Goal: Find specific page/section: Find specific page/section

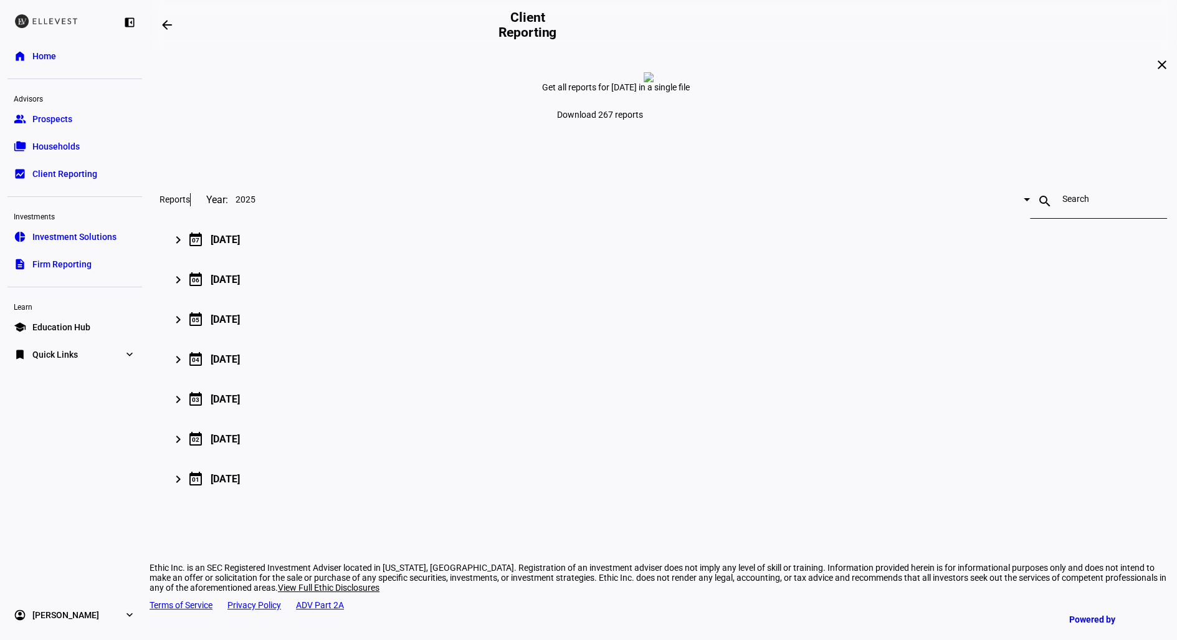
click at [98, 146] on link "folder_copy Households" at bounding box center [74, 146] width 135 height 25
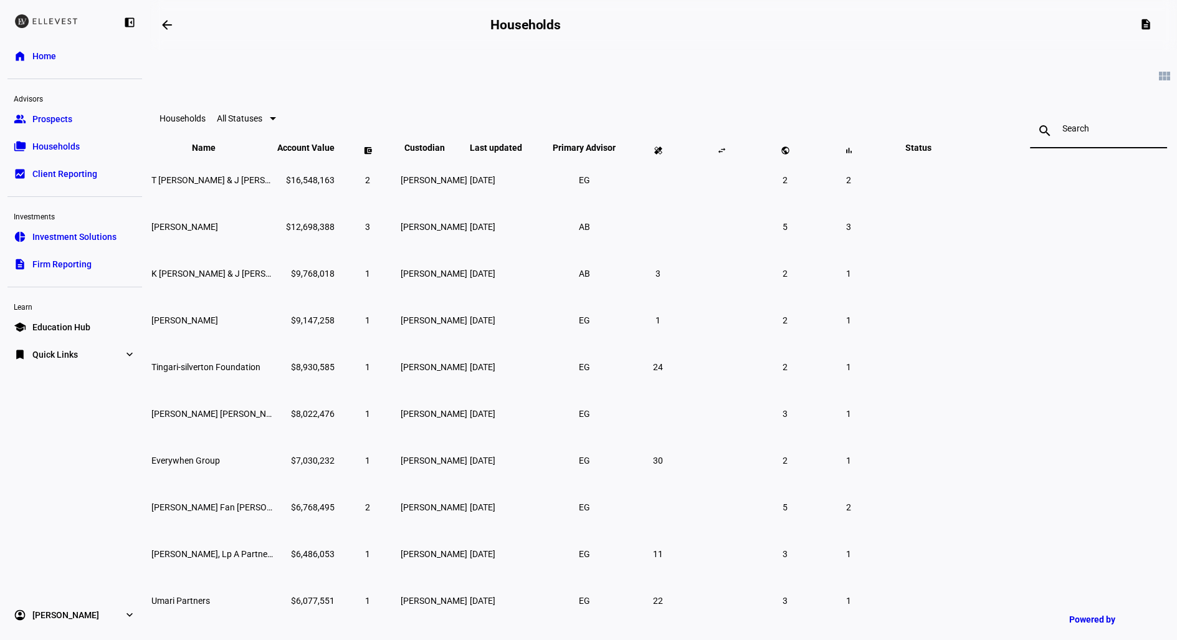
click at [1063, 133] on input at bounding box center [1099, 128] width 72 height 10
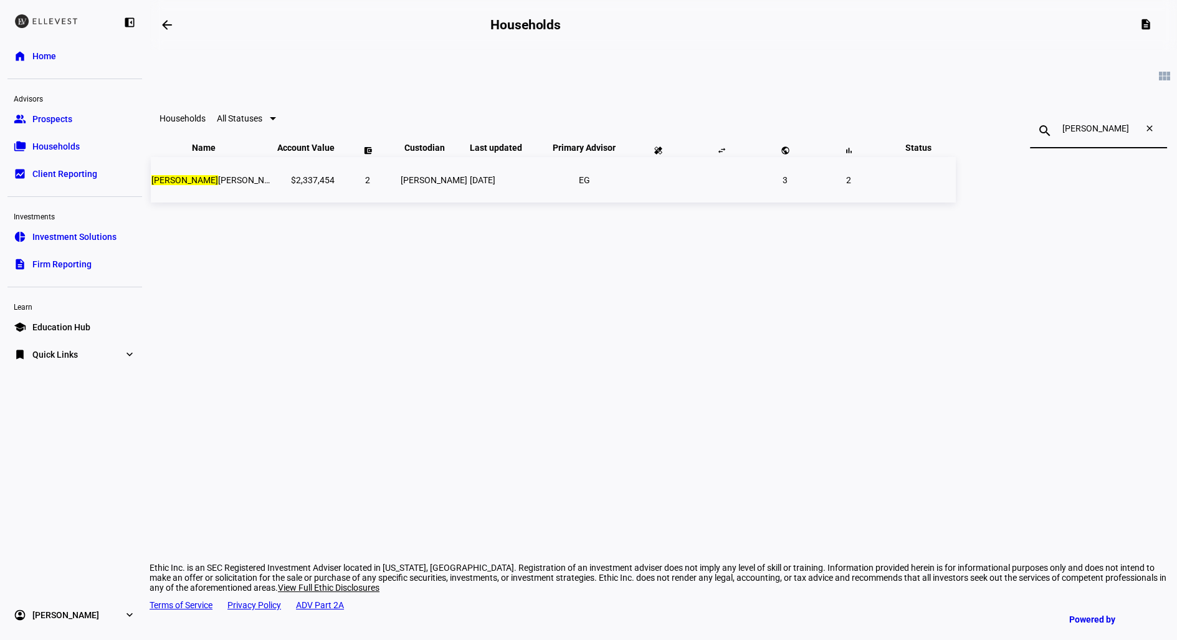
type input "[PERSON_NAME]"
click at [275, 203] on td "[PERSON_NAME] Mgr: Ethic Inc" at bounding box center [213, 179] width 125 height 45
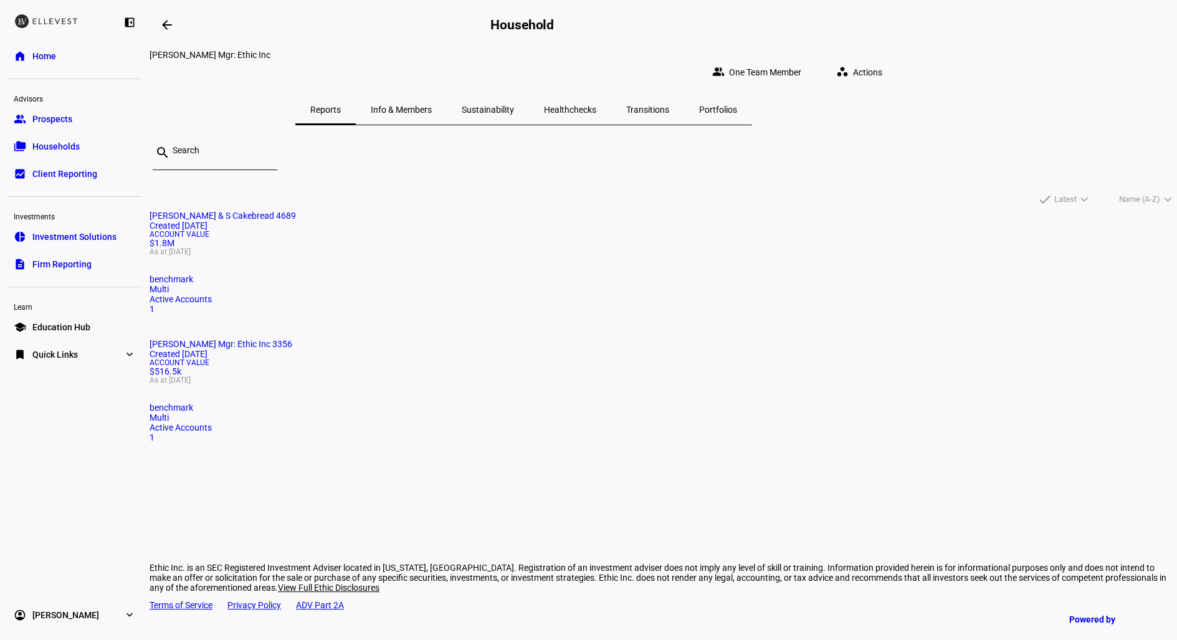
click at [389, 231] on mat-card-title "[PERSON_NAME] & S Cakebread 4689 Created [DATE]" at bounding box center [664, 221] width 1028 height 20
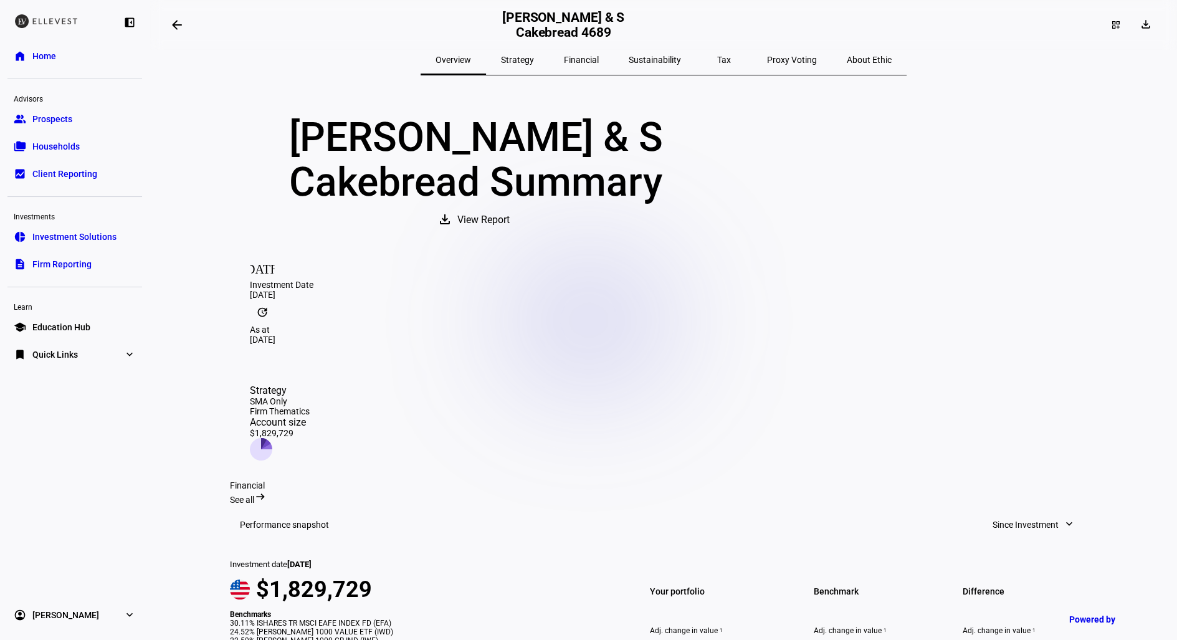
scroll to position [1, 0]
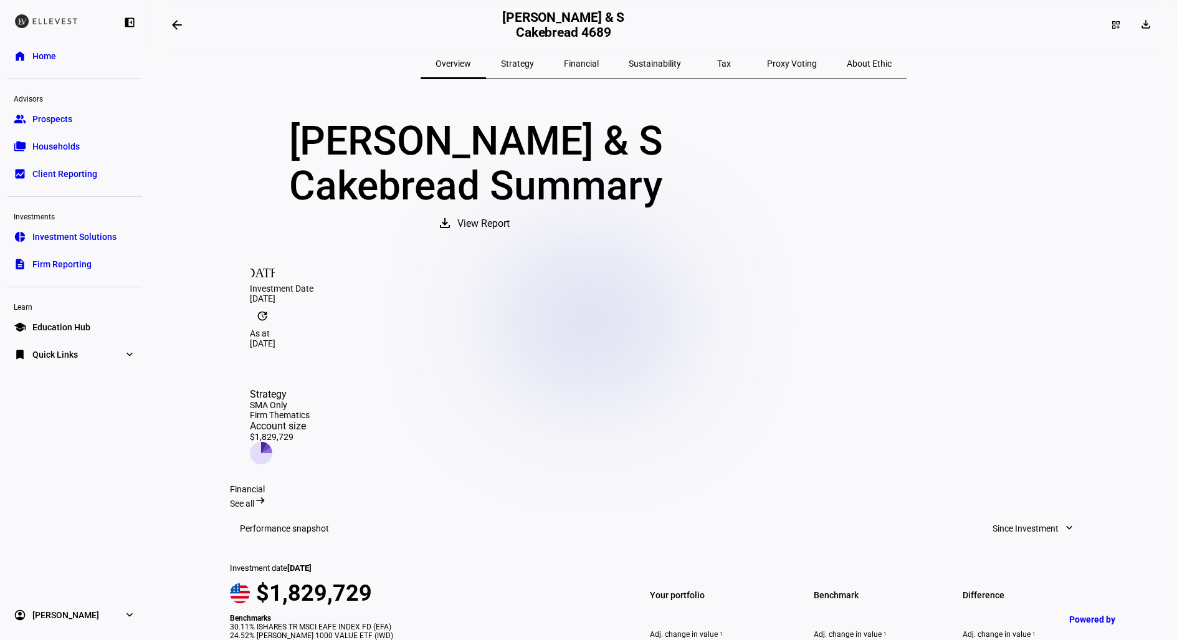
click at [534, 64] on span "Strategy" at bounding box center [517, 63] width 33 height 9
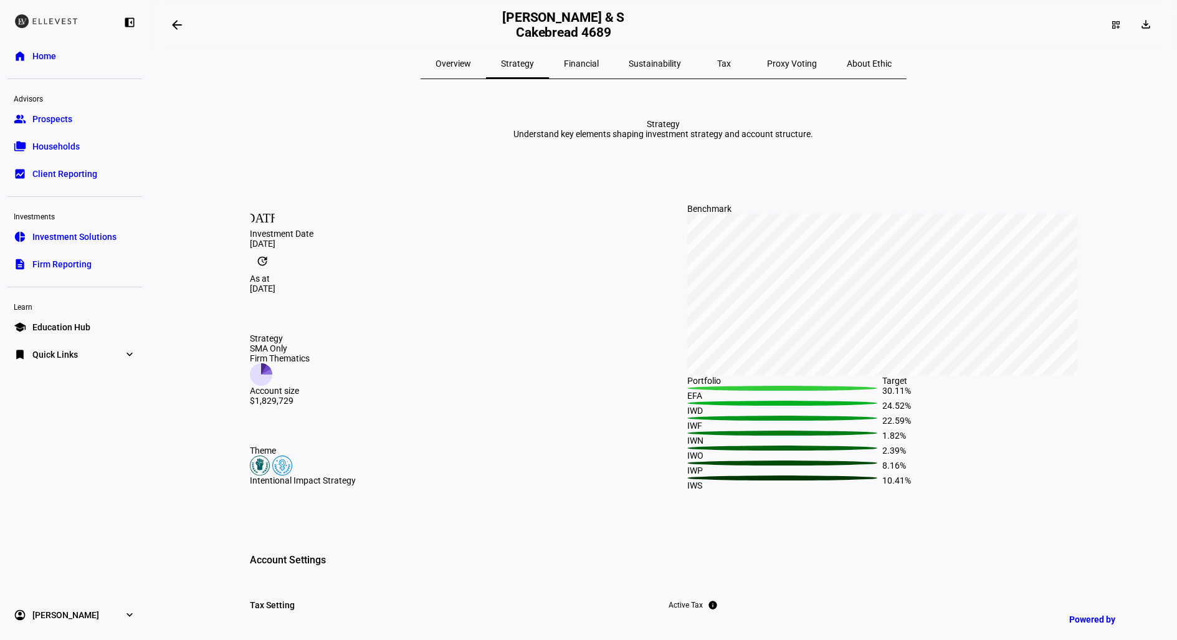
click at [577, 62] on span "Financial" at bounding box center [581, 63] width 35 height 9
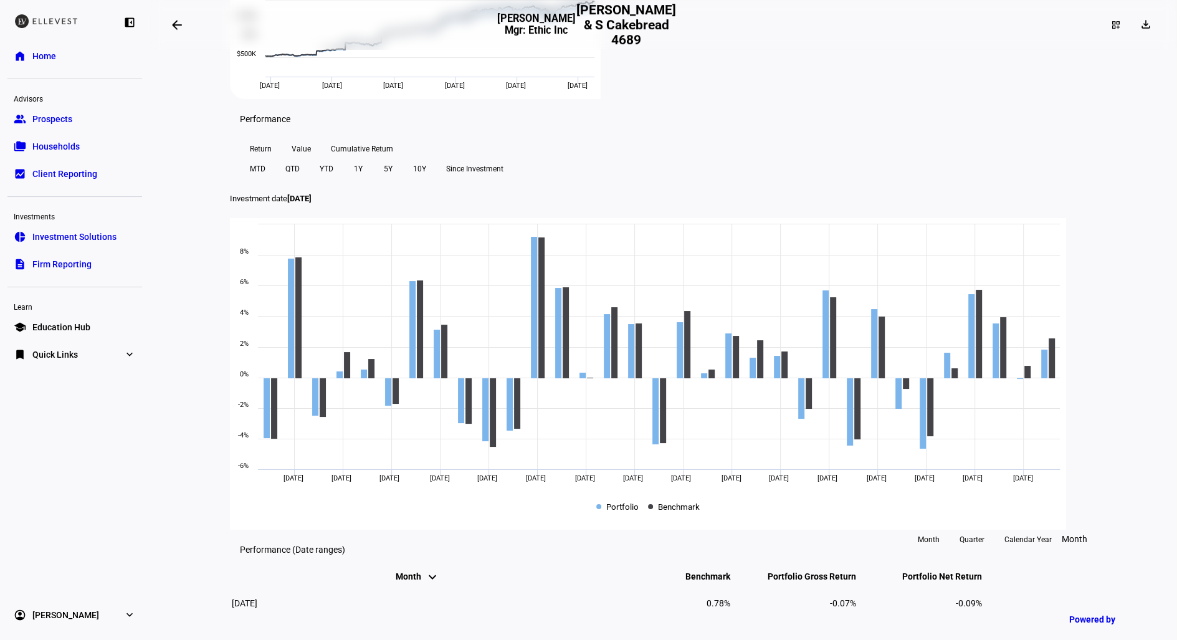
scroll to position [378, 0]
